Goal: Task Accomplishment & Management: Use online tool/utility

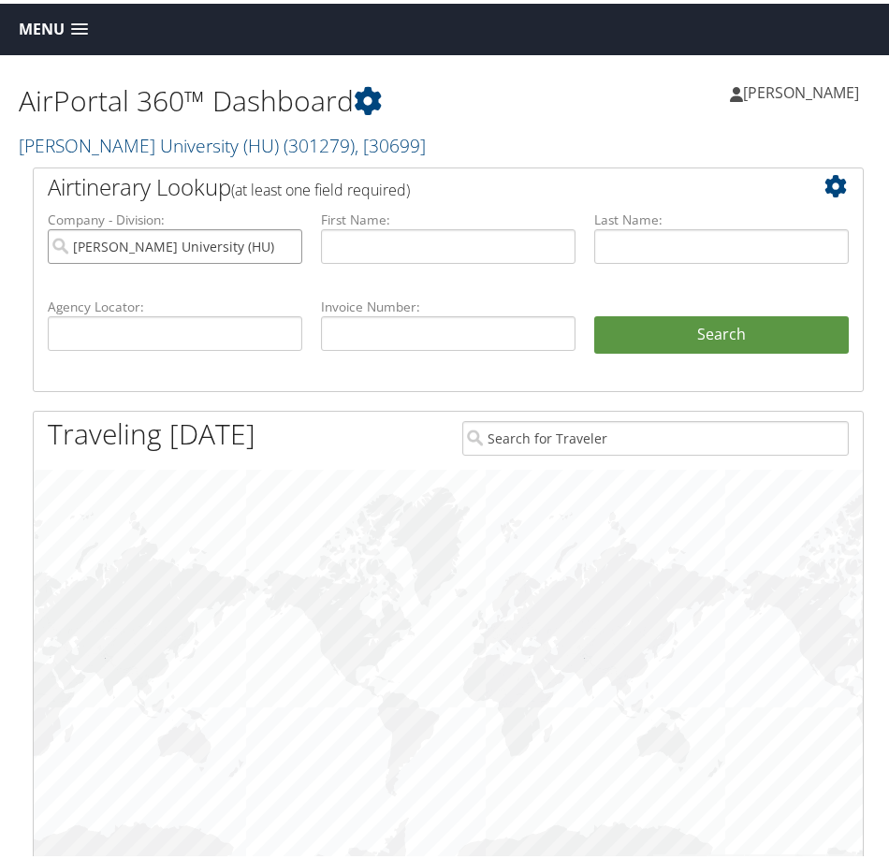
click at [283, 242] on input "Howard University (HU)" at bounding box center [175, 243] width 255 height 35
click at [46, 27] on span "Menu" at bounding box center [42, 26] width 46 height 18
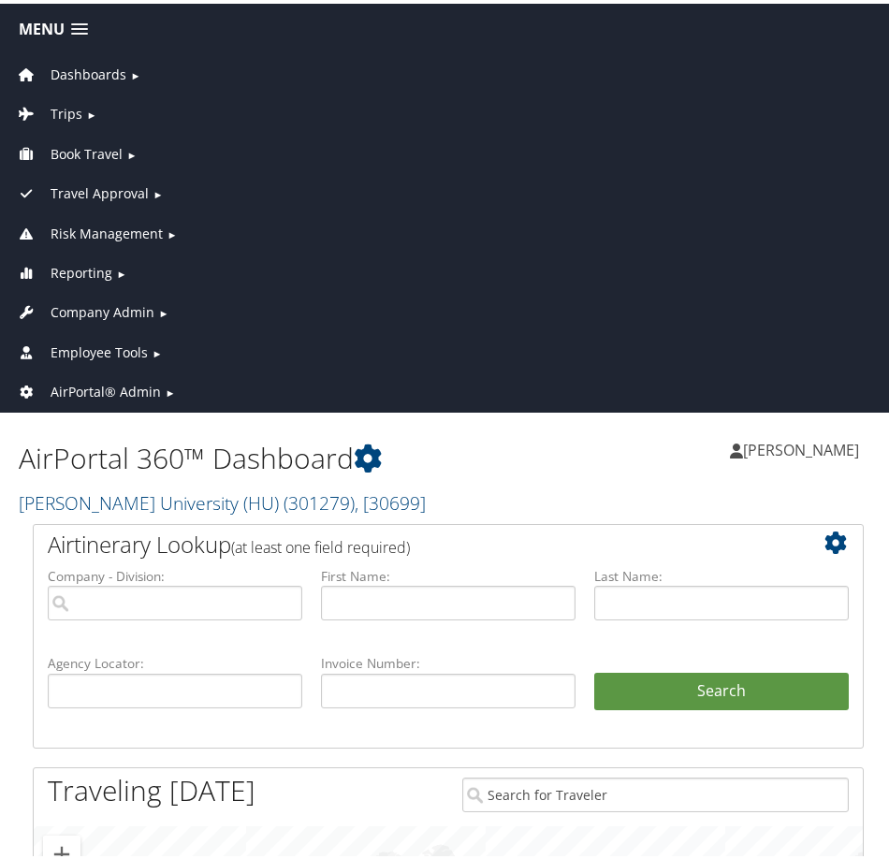
click at [88, 389] on span "AirPortal® Admin" at bounding box center [106, 388] width 110 height 21
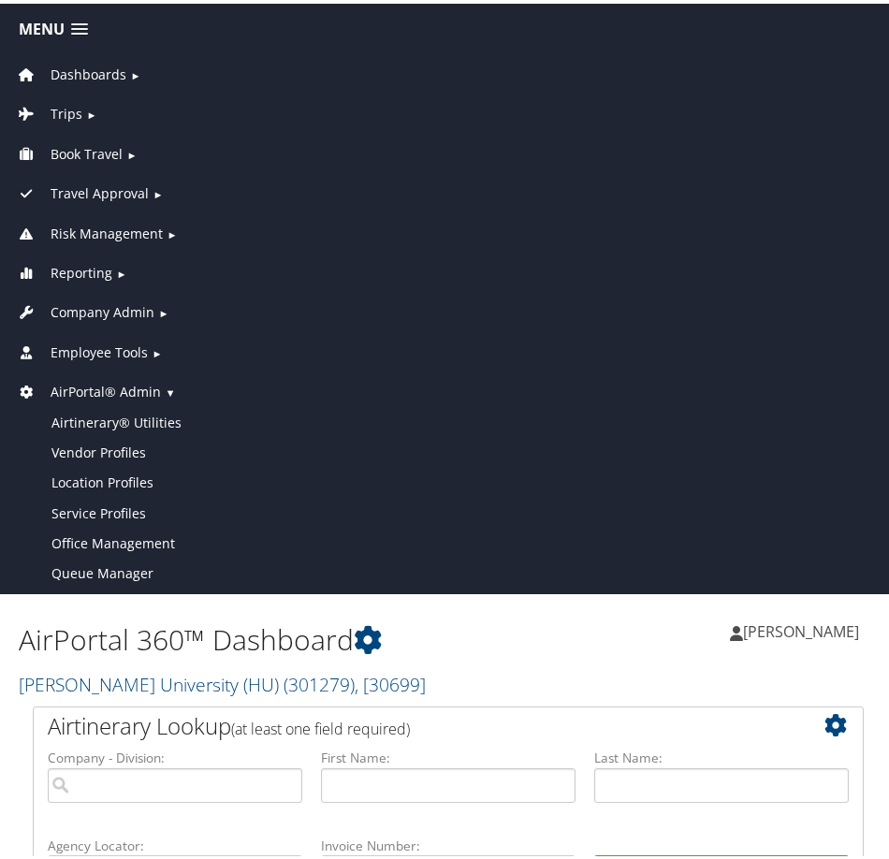
click at [84, 332] on link "Employee Tools ►" at bounding box center [448, 344] width 887 height 39
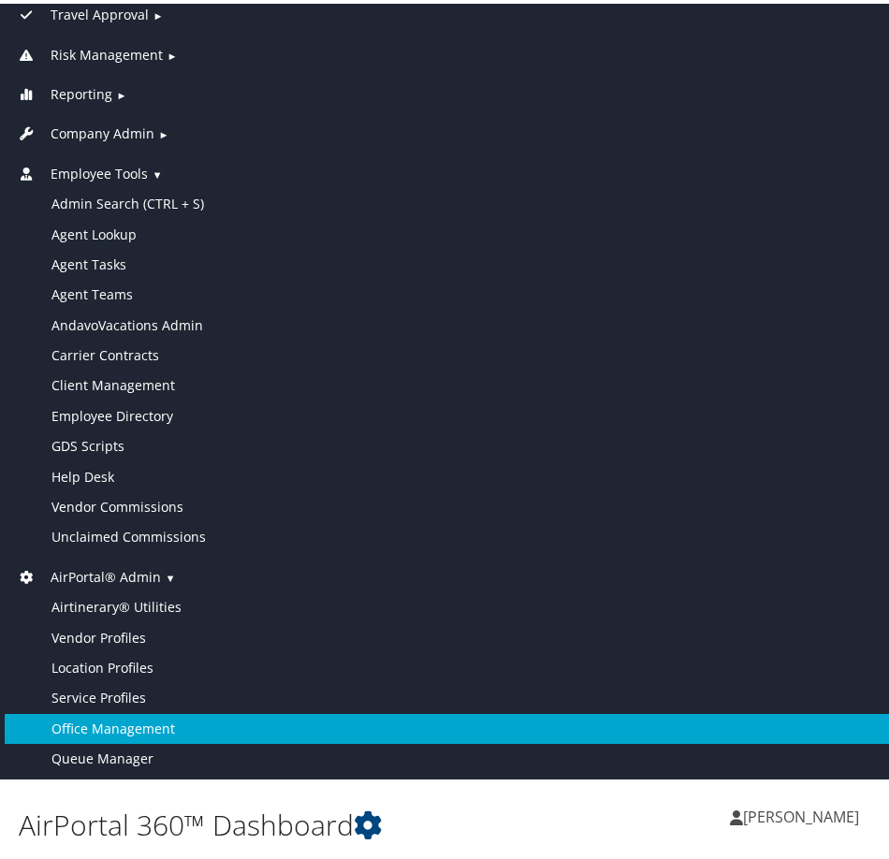
scroll to position [187, 0]
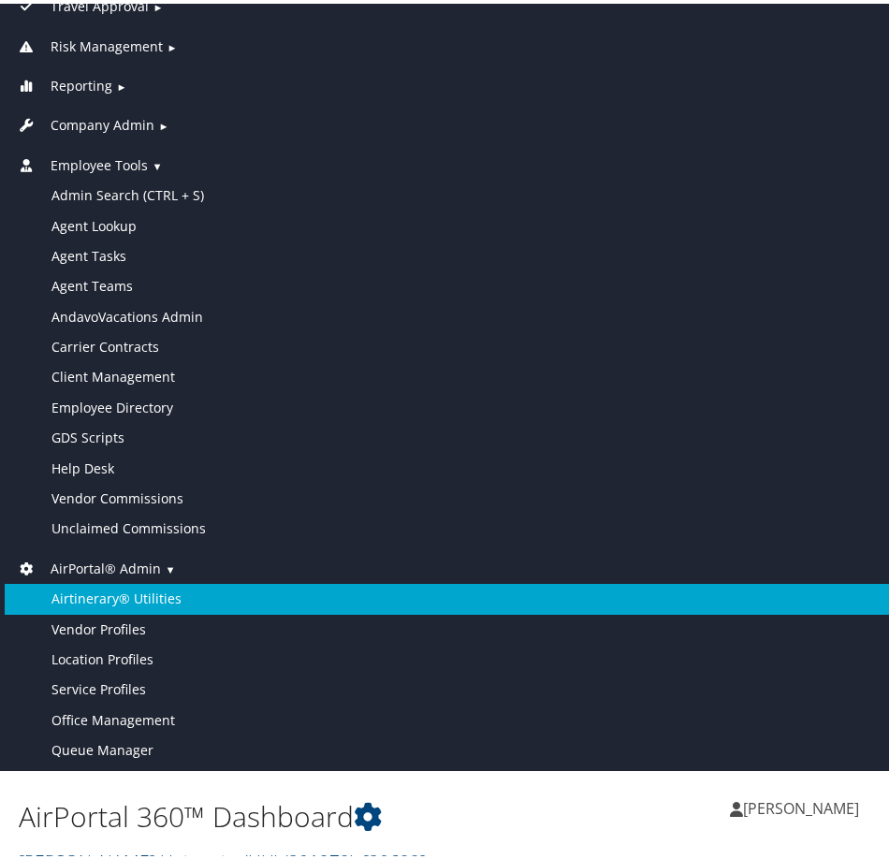
click at [109, 581] on link "Airtinerary® Utilities" at bounding box center [448, 595] width 887 height 30
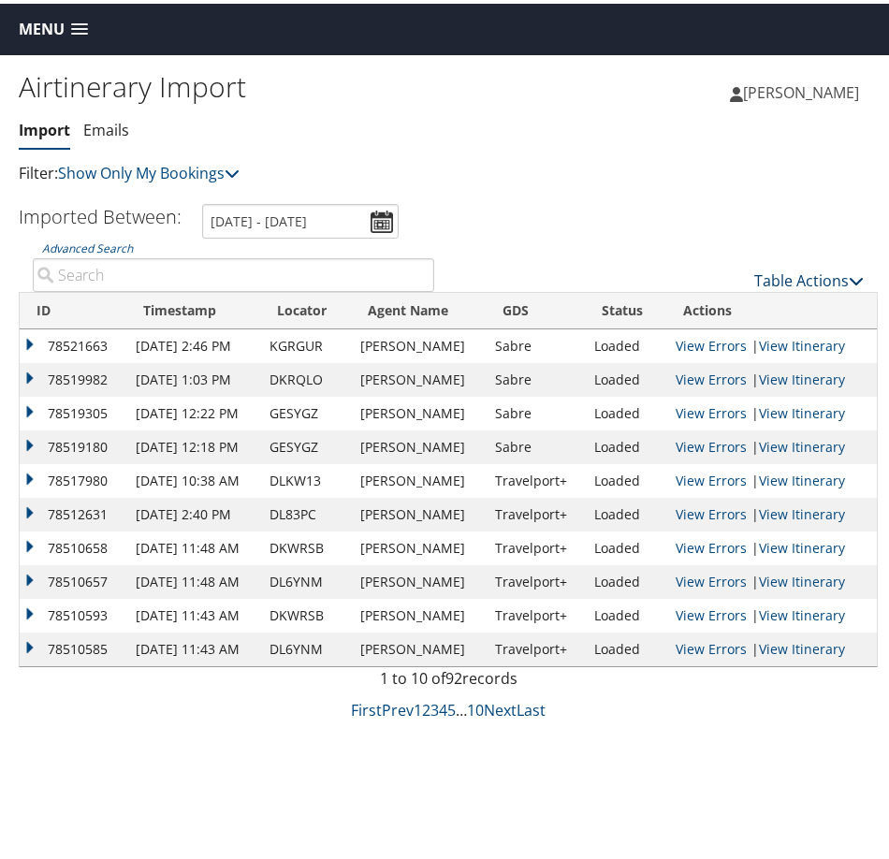
click at [775, 271] on link "Table Actions" at bounding box center [809, 277] width 110 height 21
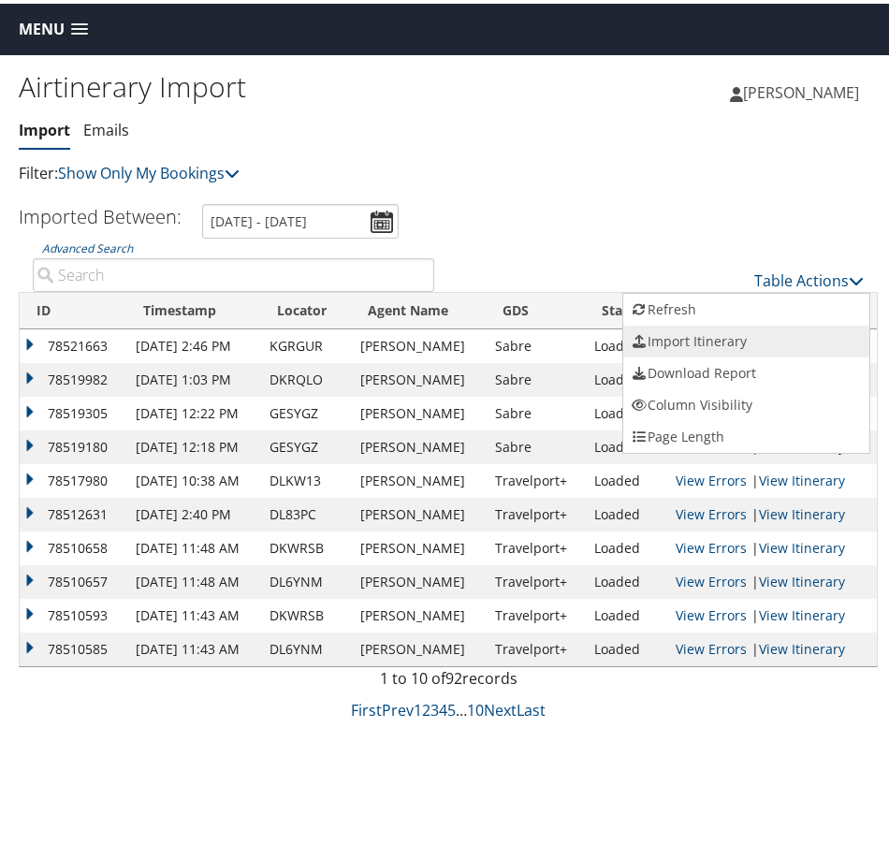
click at [694, 339] on link "Import Itinerary" at bounding box center [746, 338] width 246 height 32
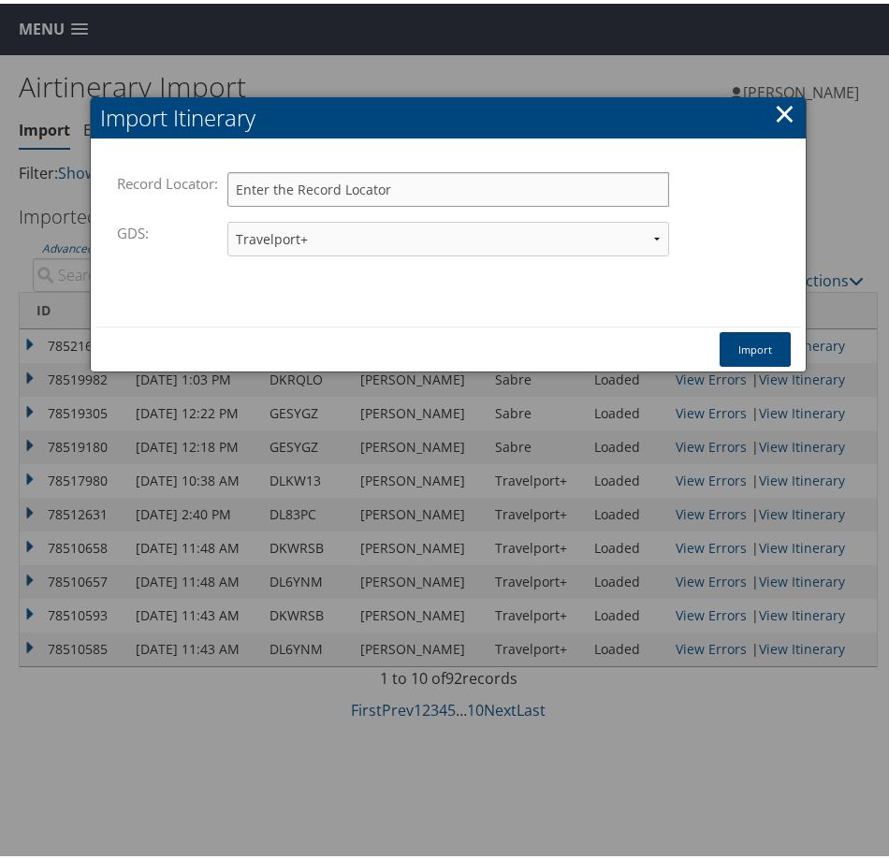
click at [297, 196] on input "Record Locator:" at bounding box center [448, 185] width 442 height 35
paste input "DLKW3J"
type input "DLKW3J"
click at [741, 349] on button "Import" at bounding box center [755, 346] width 71 height 35
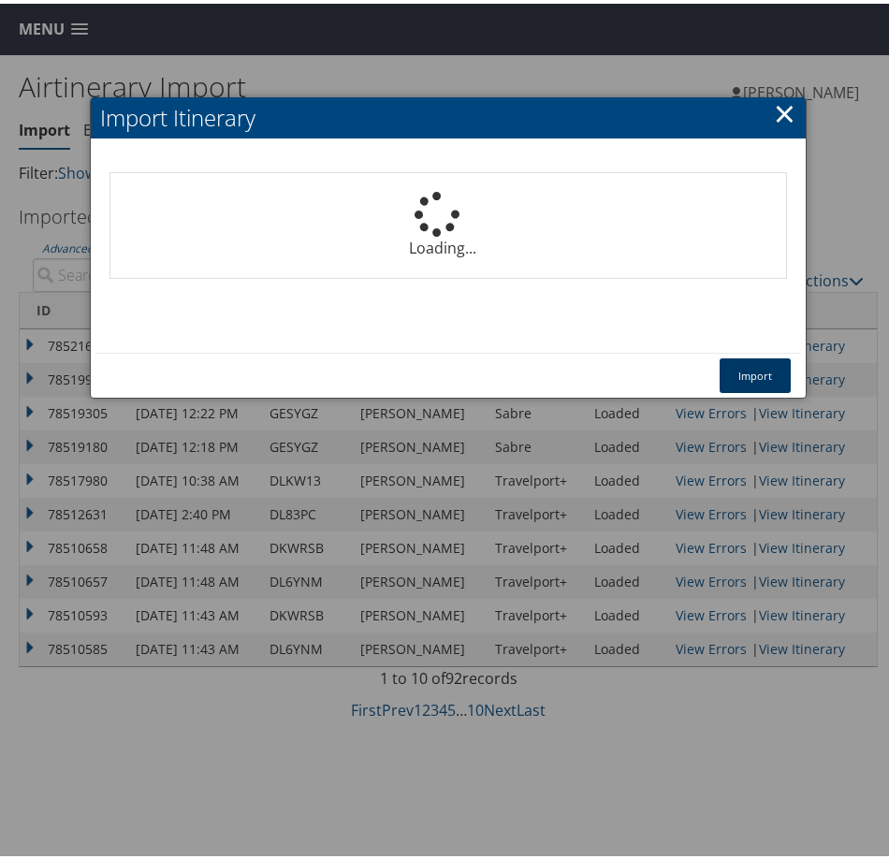
select select "1P"
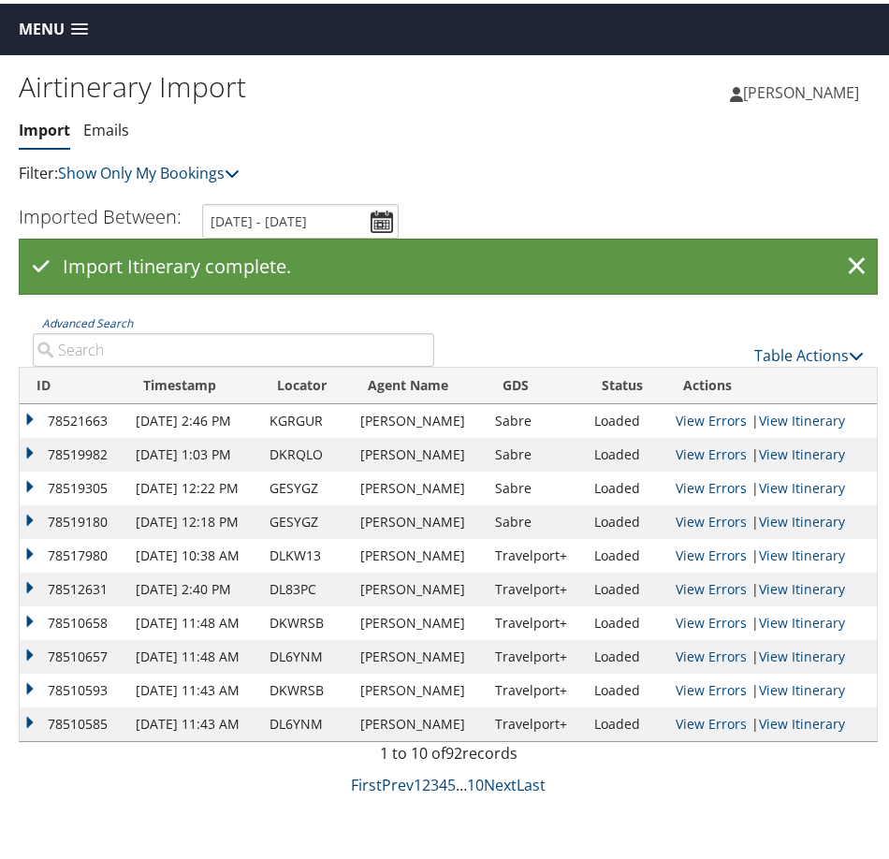
click at [41, 29] on span "Menu" at bounding box center [42, 26] width 46 height 18
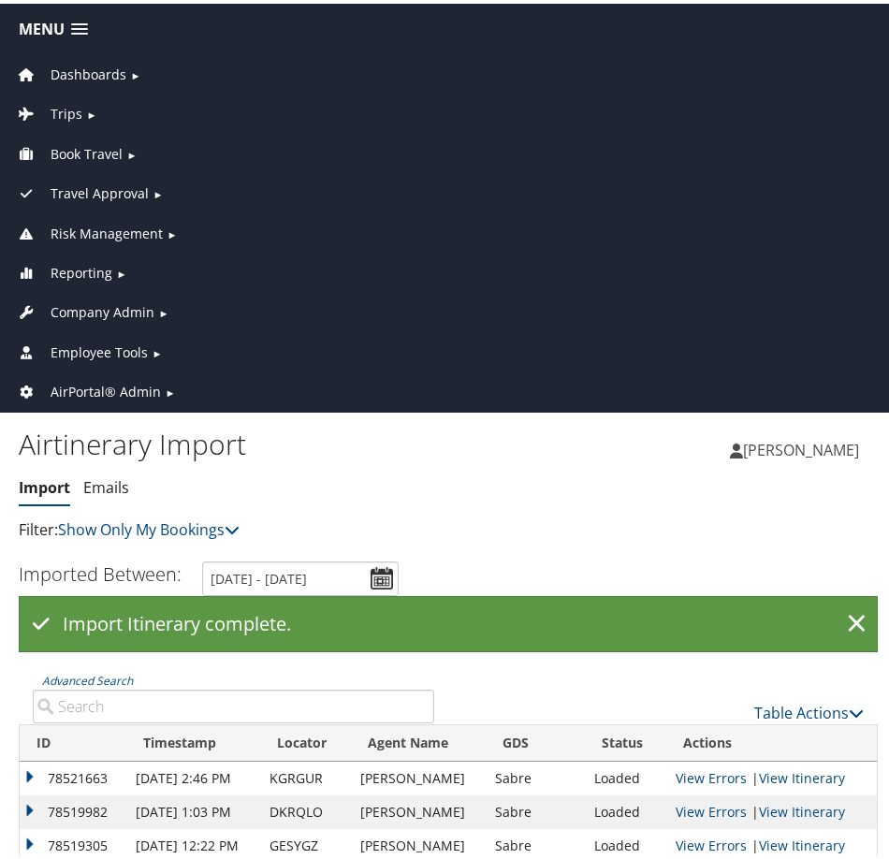
click at [67, 71] on span "Dashboards" at bounding box center [89, 71] width 76 height 21
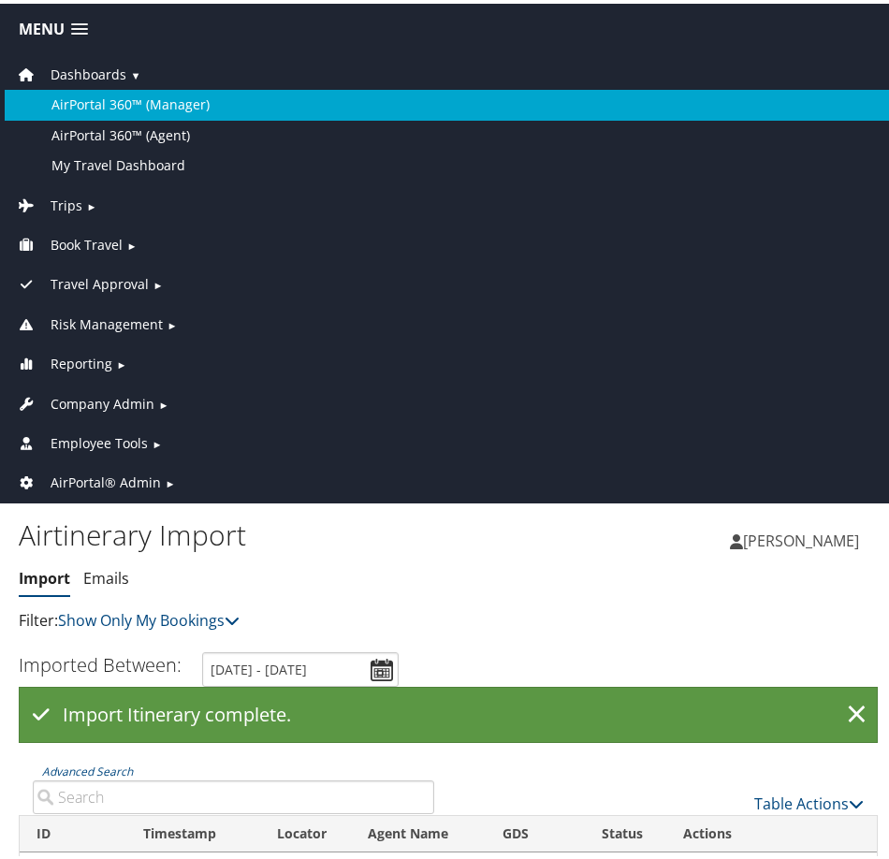
click at [81, 91] on link "AirPortal 360™ (Manager)" at bounding box center [448, 101] width 887 height 30
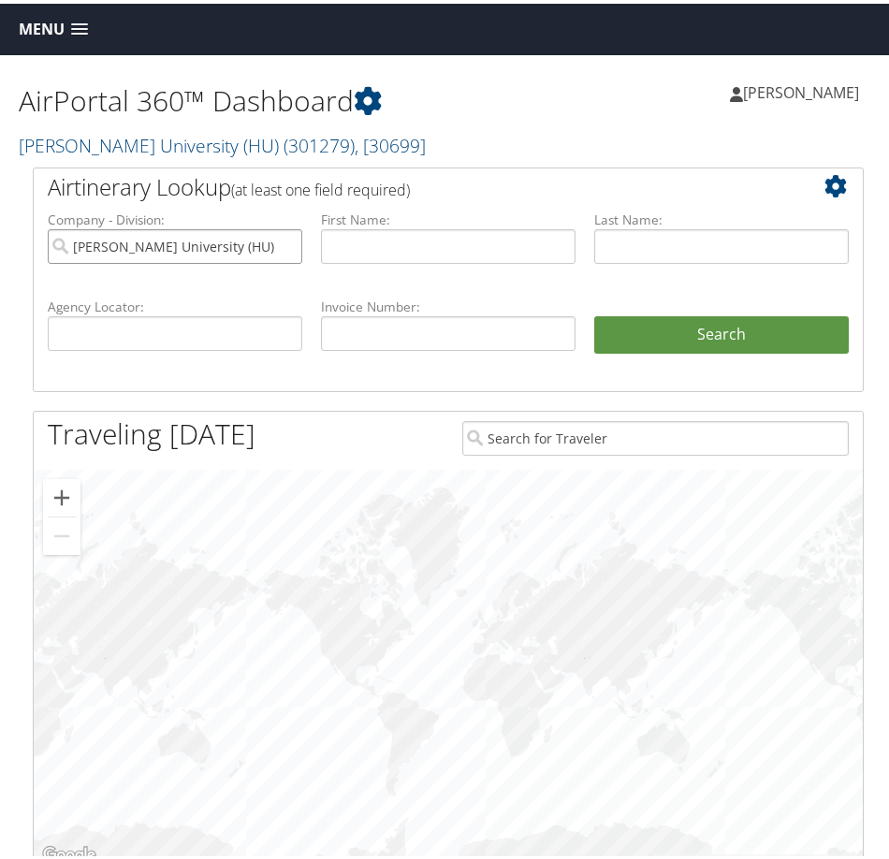
click at [282, 247] on input "Howard University (HU)" at bounding box center [175, 243] width 255 height 35
click at [186, 329] on input "text" at bounding box center [175, 330] width 255 height 35
paste input "DLKW3J"
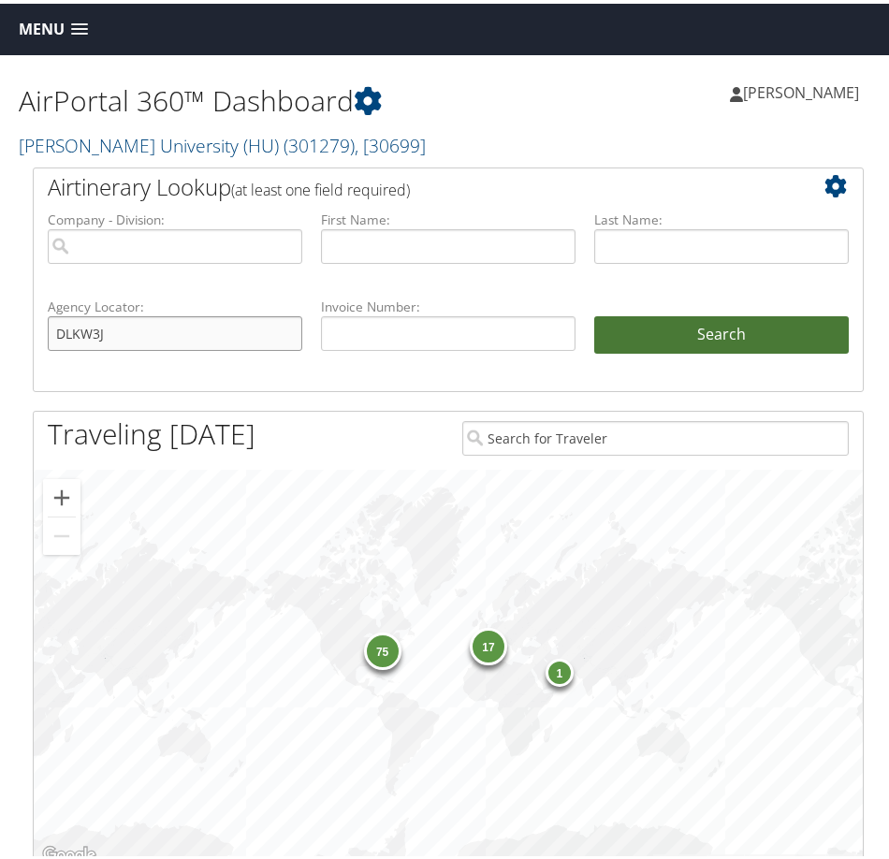
type input "DLKW3J"
click at [707, 319] on button "Search" at bounding box center [721, 331] width 255 height 37
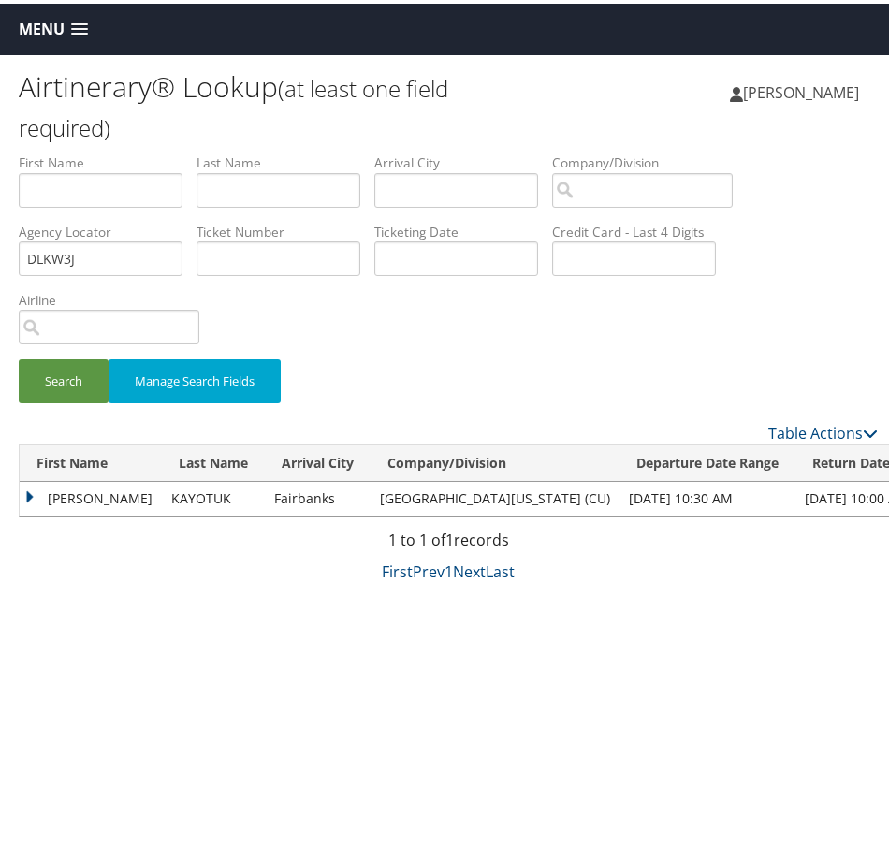
click at [31, 492] on td "LEE" at bounding box center [91, 495] width 142 height 34
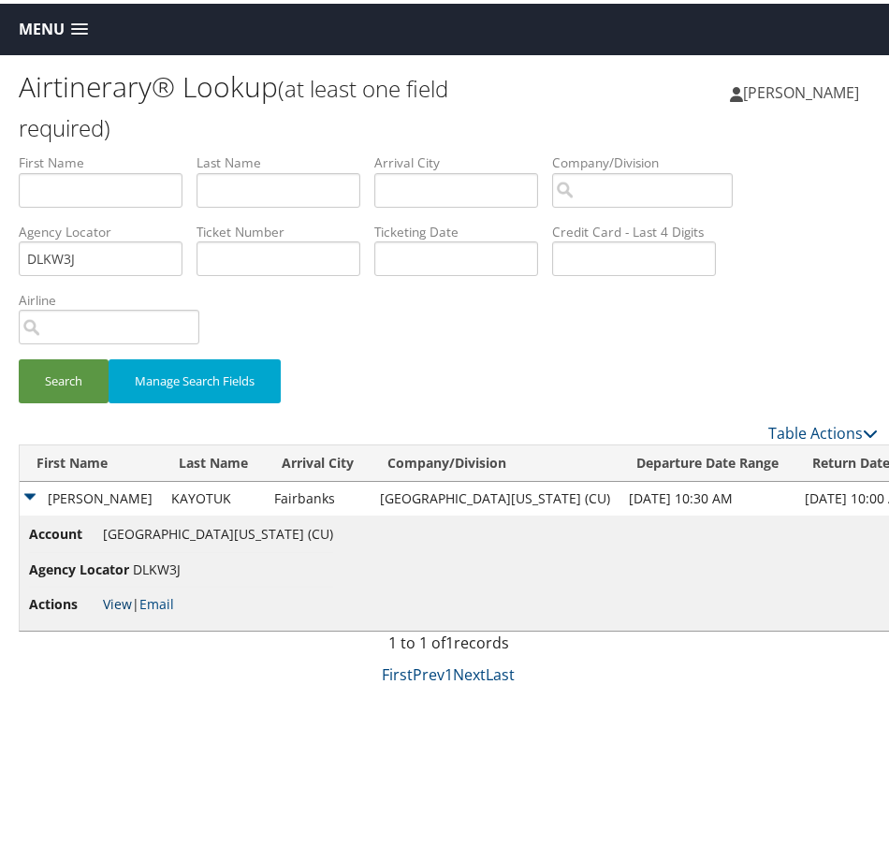
click at [109, 598] on link "View" at bounding box center [117, 601] width 29 height 18
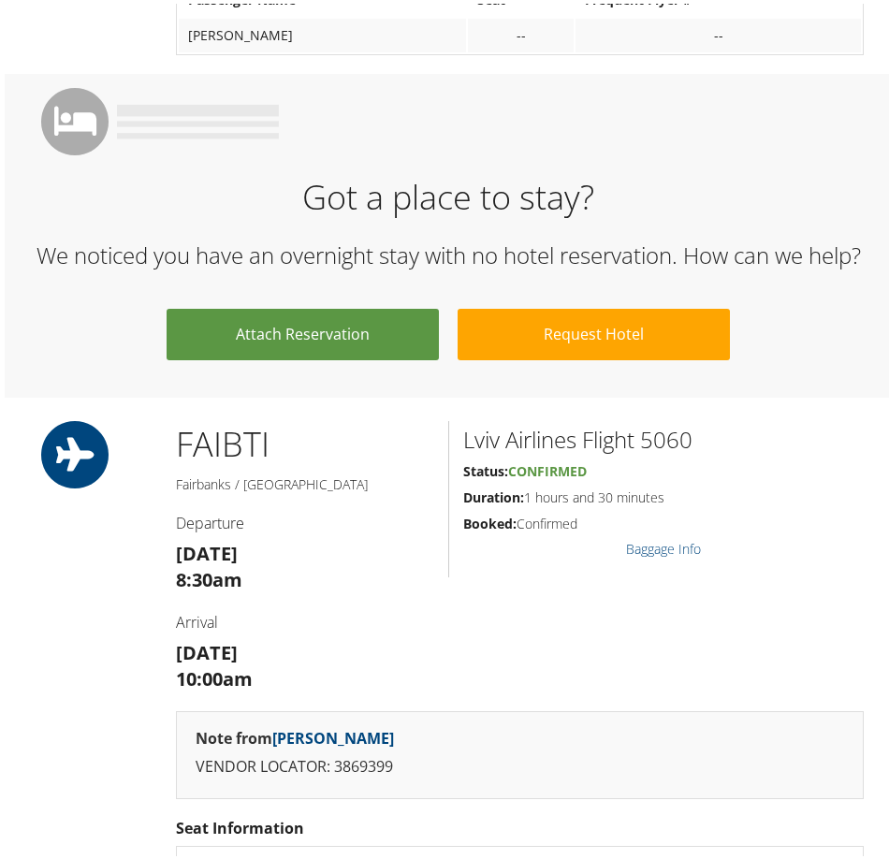
scroll to position [1404, 0]
